Goal: Navigation & Orientation: Find specific page/section

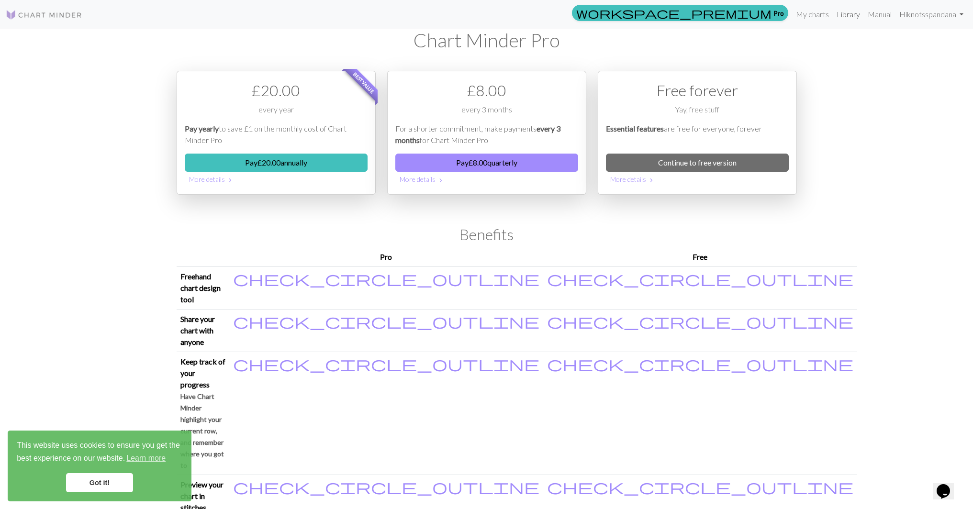
click at [843, 11] on link "Library" at bounding box center [848, 14] width 31 height 19
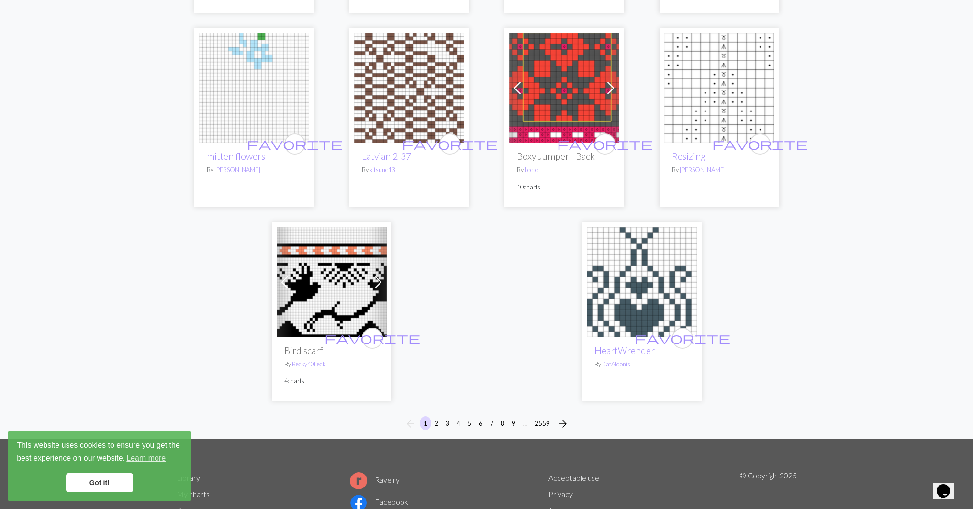
scroll to position [2269, 0]
click at [437, 416] on button "2" at bounding box center [436, 423] width 11 height 14
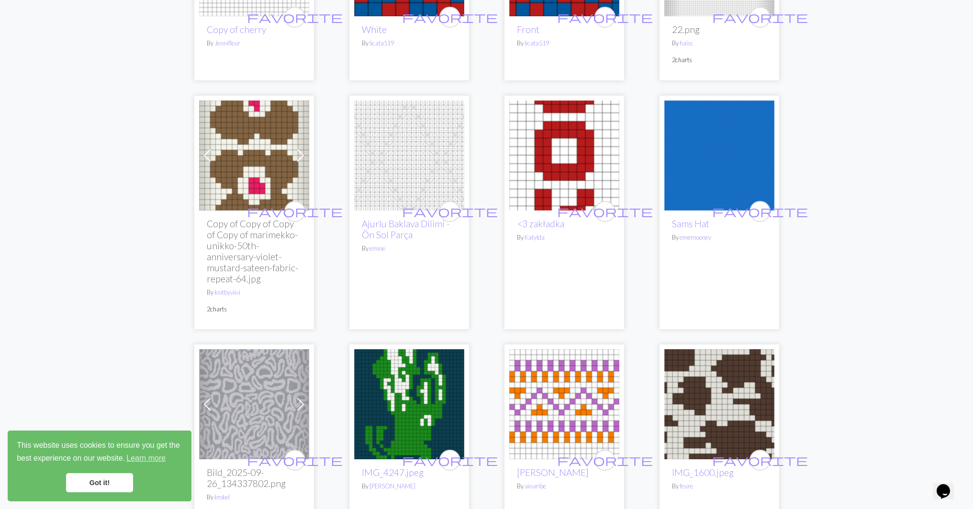
scroll to position [2352, 0]
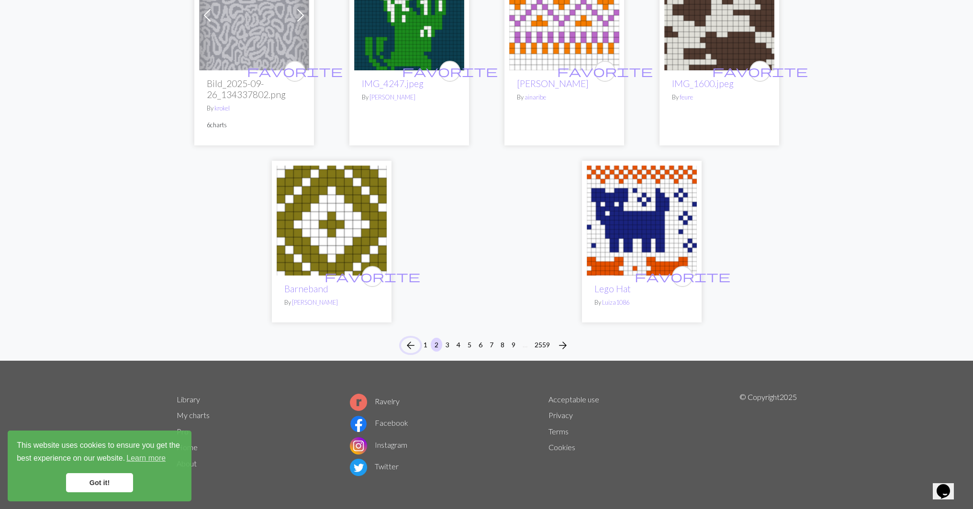
click at [407, 345] on span "arrow_back" at bounding box center [410, 345] width 11 height 13
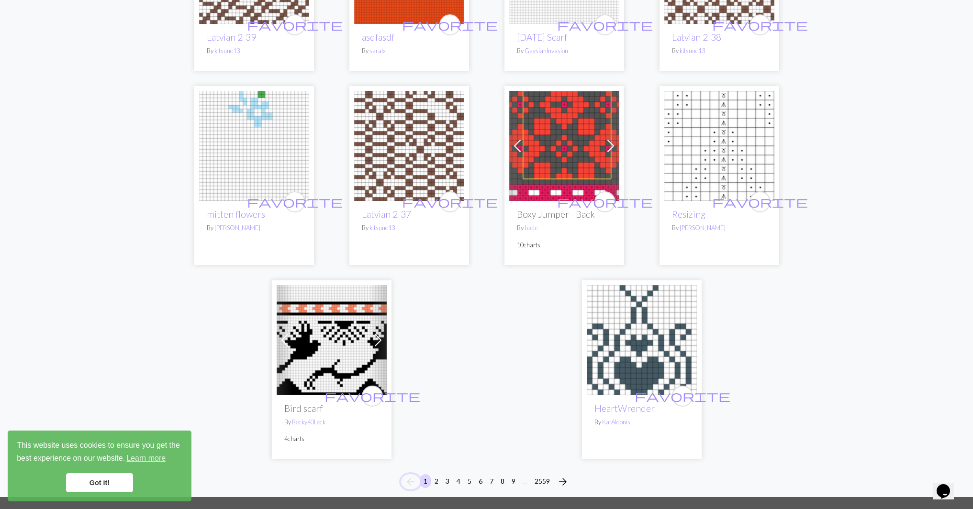
scroll to position [2232, 0]
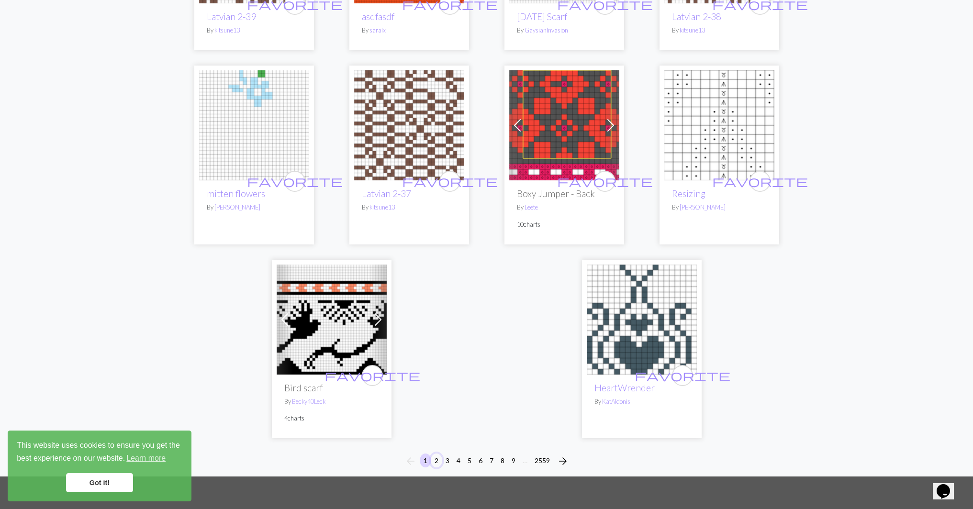
click at [437, 454] on button "2" at bounding box center [436, 461] width 11 height 14
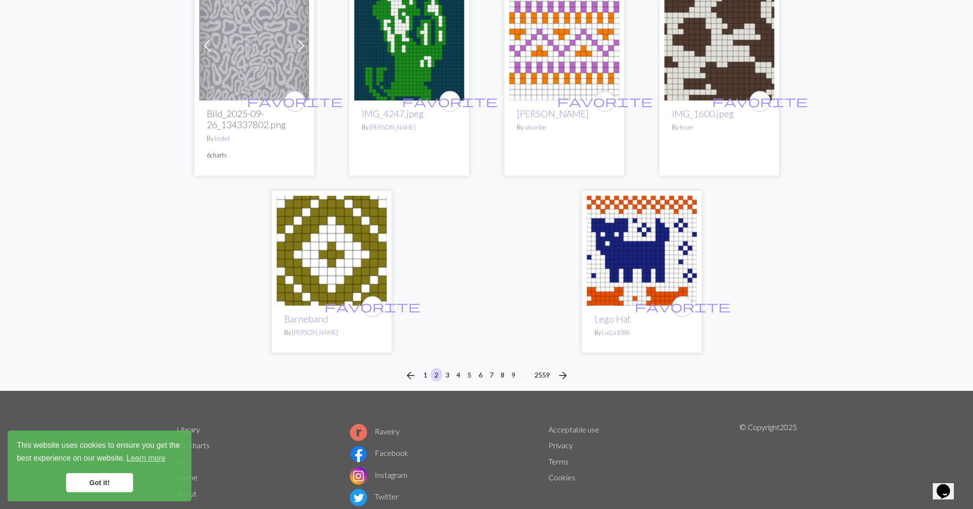
scroll to position [2352, 0]
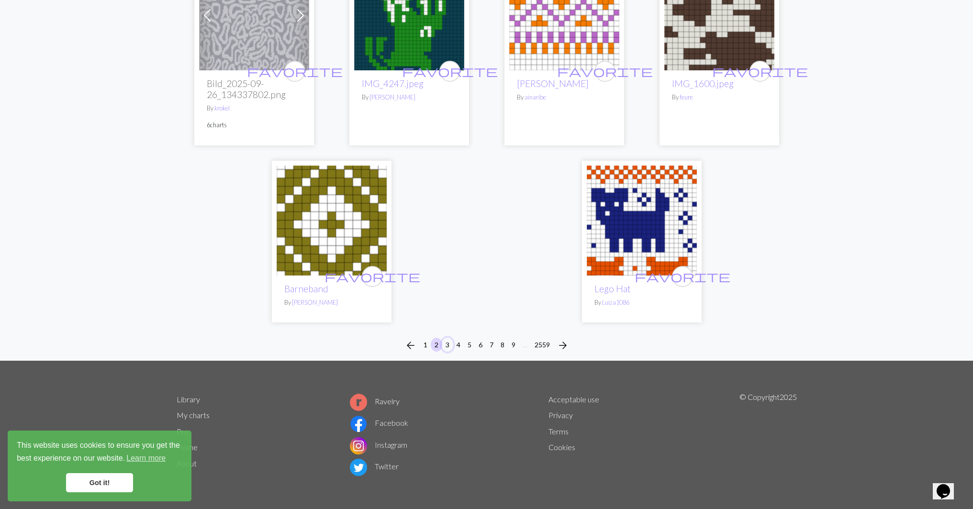
click at [449, 344] on button "3" at bounding box center [447, 345] width 11 height 14
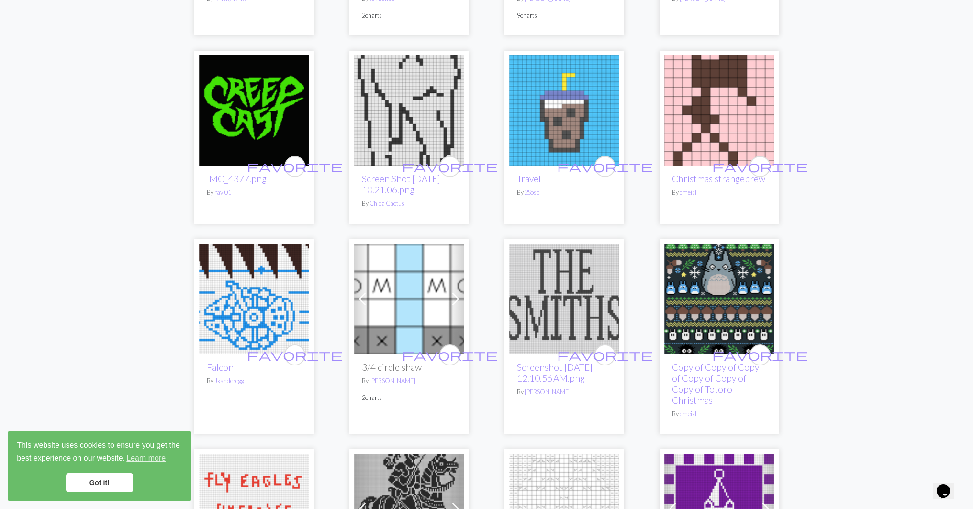
scroll to position [657, 0]
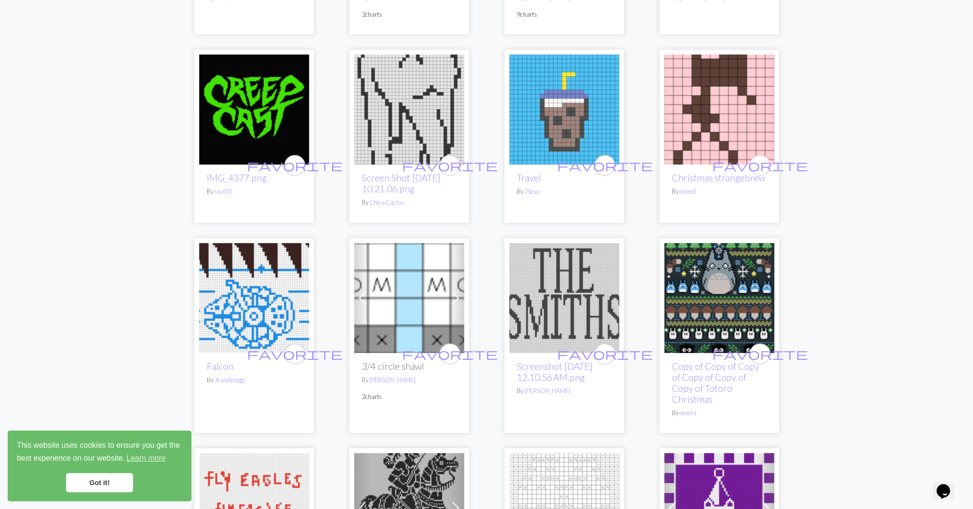
click at [98, 481] on link "Got it!" at bounding box center [99, 482] width 67 height 19
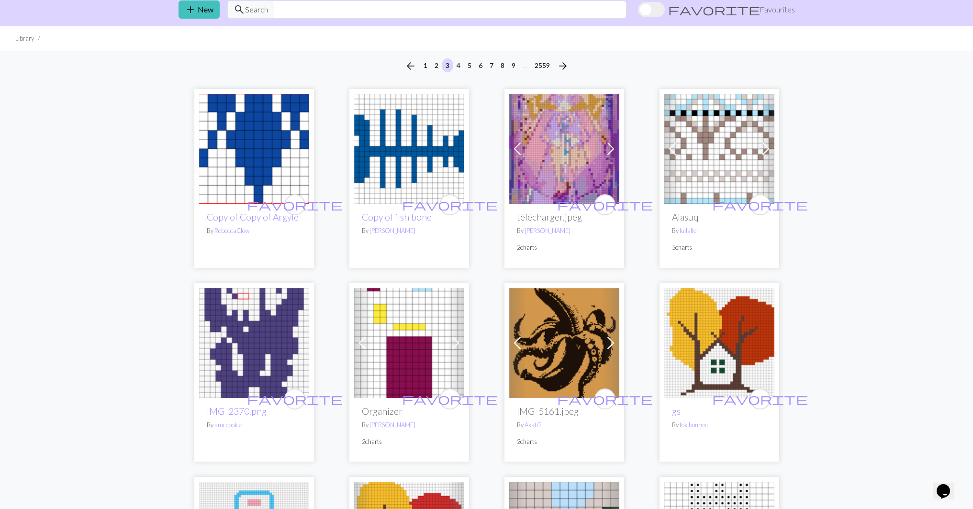
scroll to position [0, 0]
